Goal: Task Accomplishment & Management: Complete application form

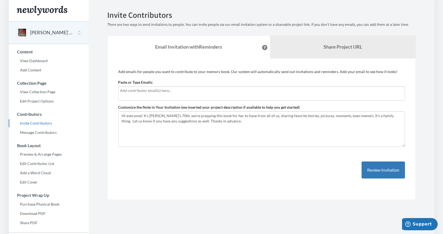
click at [159, 93] on input "text" at bounding box center [261, 91] width 283 height 6
click at [210, 86] on div "Paste or Type Emails:" at bounding box center [261, 90] width 287 height 21
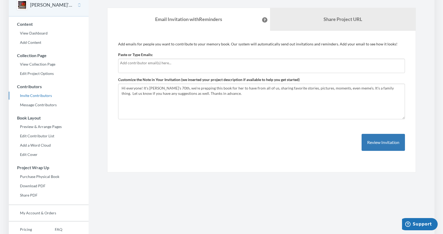
scroll to position [57, 0]
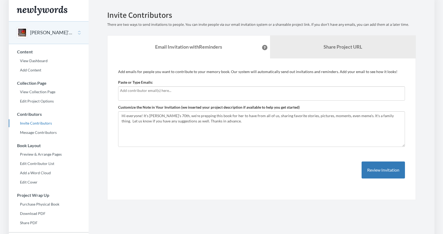
click at [139, 92] on input "text" at bounding box center [261, 91] width 283 height 6
type input "[EMAIL_ADDRESS][DOMAIN_NAME]"
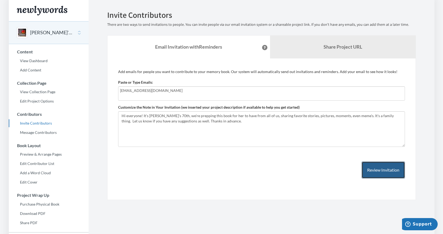
click at [377, 167] on button "Review Invitation" at bounding box center [382, 170] width 43 height 17
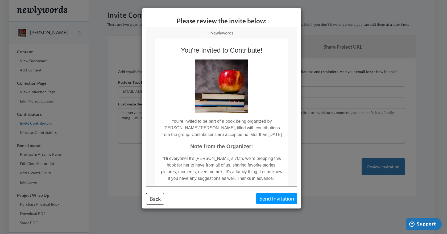
click at [218, 83] on img at bounding box center [220, 85] width 53 height 53
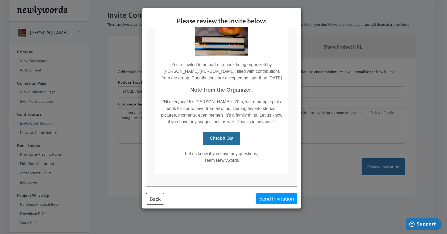
scroll to position [63, 0]
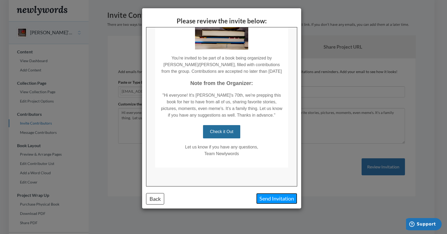
click at [270, 199] on button "Send Invitation" at bounding box center [276, 198] width 41 height 11
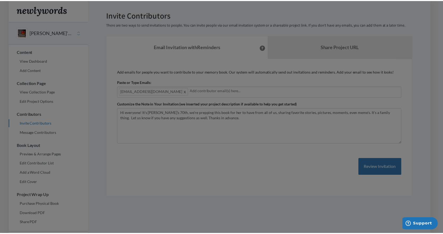
scroll to position [0, 0]
